Goal: Task Accomplishment & Management: Use online tool/utility

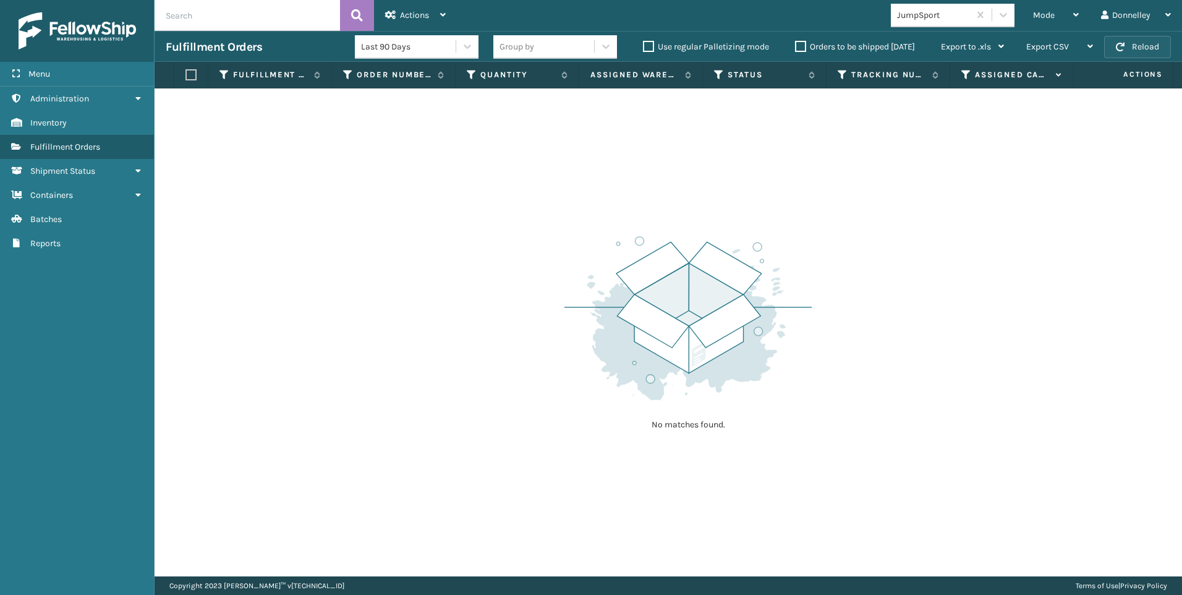
click at [1141, 44] on button "Reload" at bounding box center [1137, 47] width 67 height 22
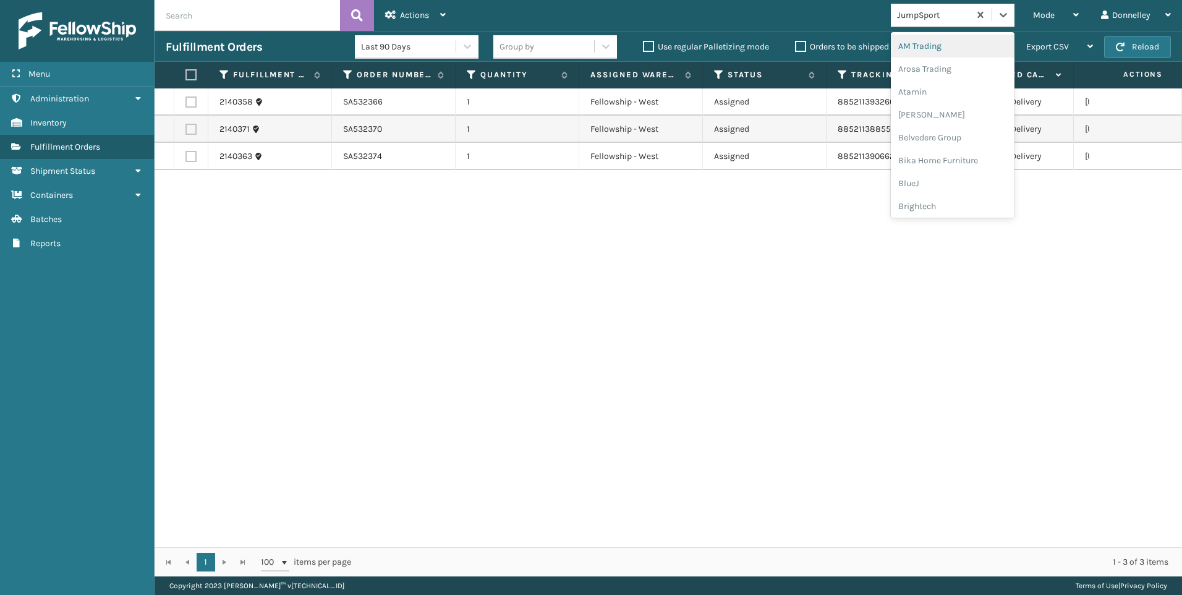
drag, startPoint x: 943, startPoint y: 14, endPoint x: 829, endPoint y: 3, distance: 114.9
click at [829, 3] on div "Mode Regular Mode Picking Mode Labeling Mode Exit Scan Mode option AM Trading f…" at bounding box center [819, 15] width 725 height 31
click at [961, 16] on div "JumpSport" at bounding box center [934, 15] width 74 height 13
drag, startPoint x: 942, startPoint y: 11, endPoint x: 914, endPoint y: 8, distance: 27.3
click at [914, 9] on div "JumpSport" at bounding box center [934, 15] width 74 height 13
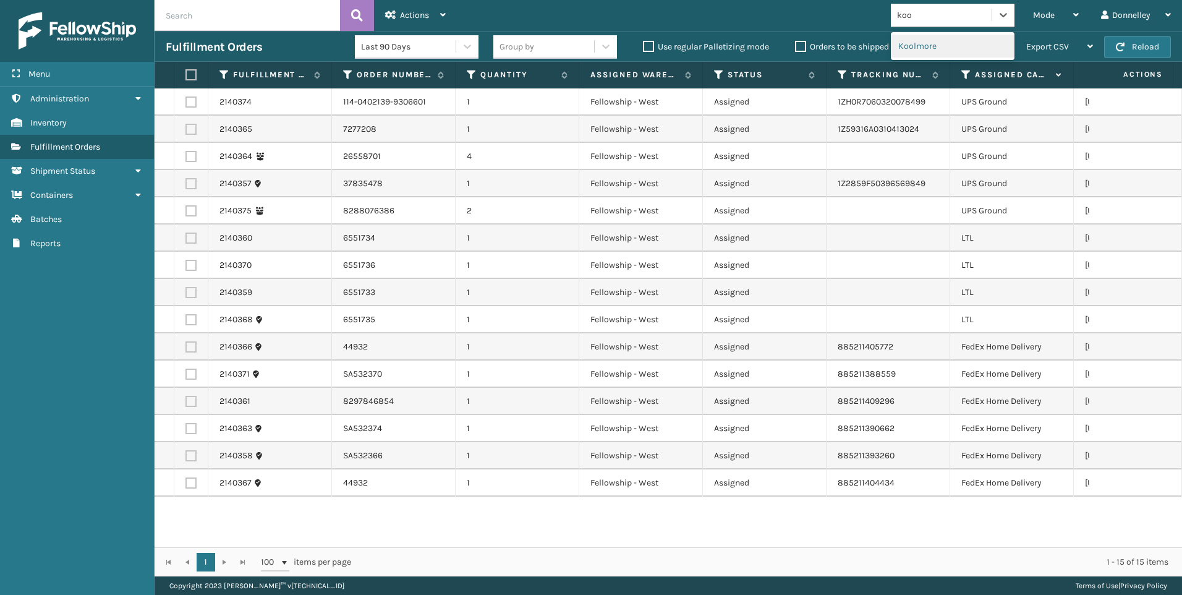
type input "kool"
click at [929, 43] on div "Koolmore" at bounding box center [953, 46] width 124 height 23
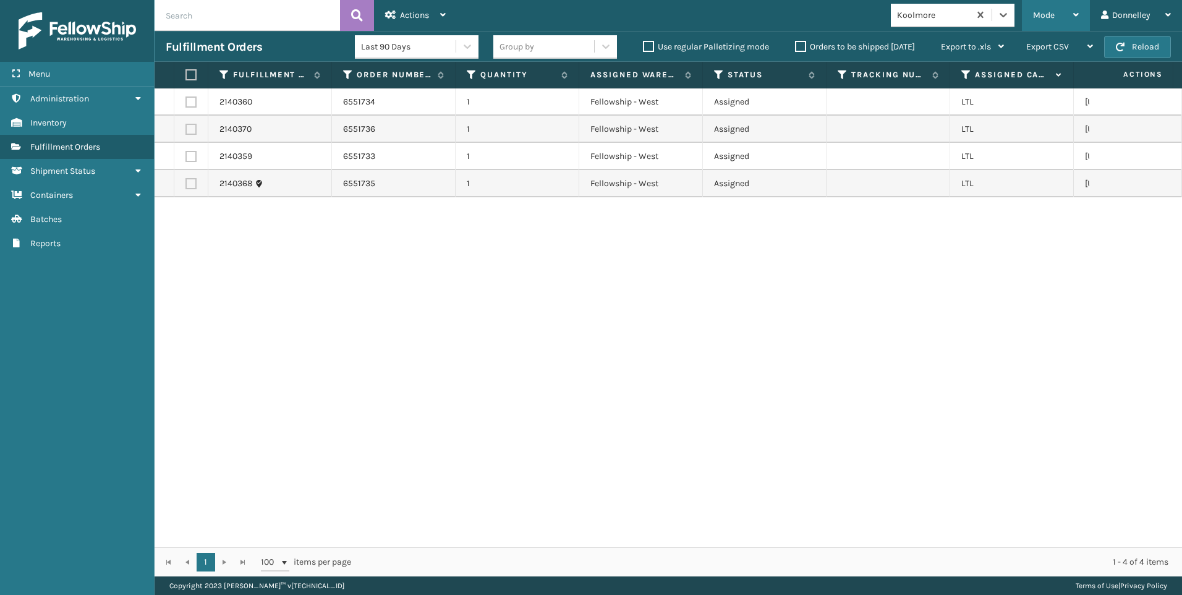
click at [1070, 4] on div "Mode" at bounding box center [1056, 15] width 46 height 31
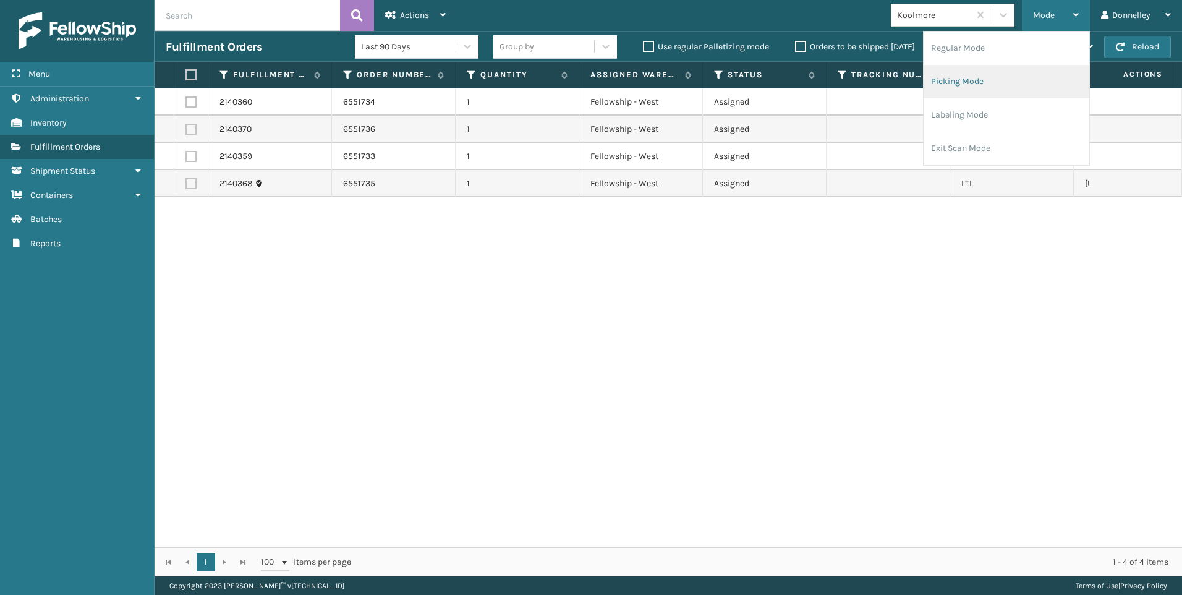
click at [1005, 72] on li "Picking Mode" at bounding box center [1007, 81] width 166 height 33
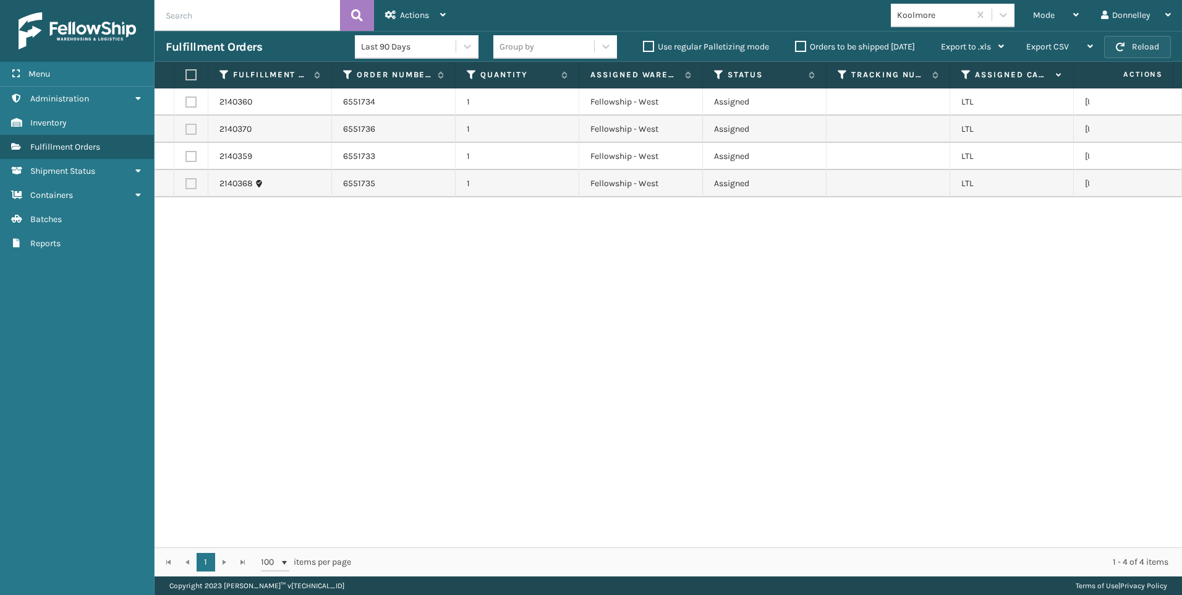
click at [1136, 45] on button "Reload" at bounding box center [1137, 47] width 67 height 22
